Goal: Transaction & Acquisition: Purchase product/service

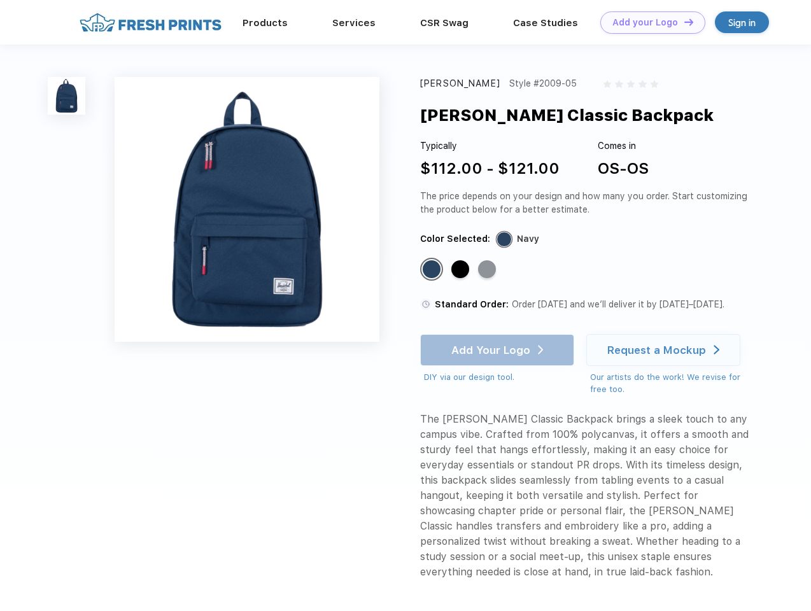
click at [648, 22] on link "Add your Logo Design Tool" at bounding box center [652, 22] width 105 height 22
click at [0, 0] on div "Design Tool" at bounding box center [0, 0] width 0 height 0
click at [683, 22] on link "Add your Logo Design Tool" at bounding box center [652, 22] width 105 height 22
click at [67, 95] on img at bounding box center [67, 96] width 38 height 38
click at [433, 270] on div "Standard Color" at bounding box center [431, 269] width 18 height 18
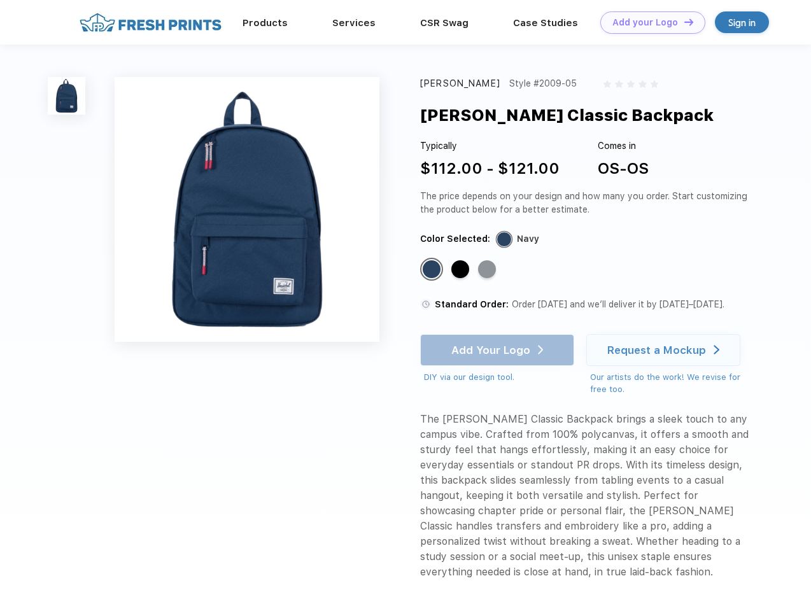
click at [461, 270] on div "Standard Color" at bounding box center [460, 269] width 18 height 18
click at [488, 270] on div "Standard Color" at bounding box center [487, 269] width 18 height 18
click at [498, 350] on div "Add Your Logo DIY via our design tool. Ah shoot! This product isn't up in our d…" at bounding box center [497, 359] width 154 height 50
click at [665, 350] on div "Request a Mockup" at bounding box center [656, 350] width 99 height 13
